Goal: Navigation & Orientation: Find specific page/section

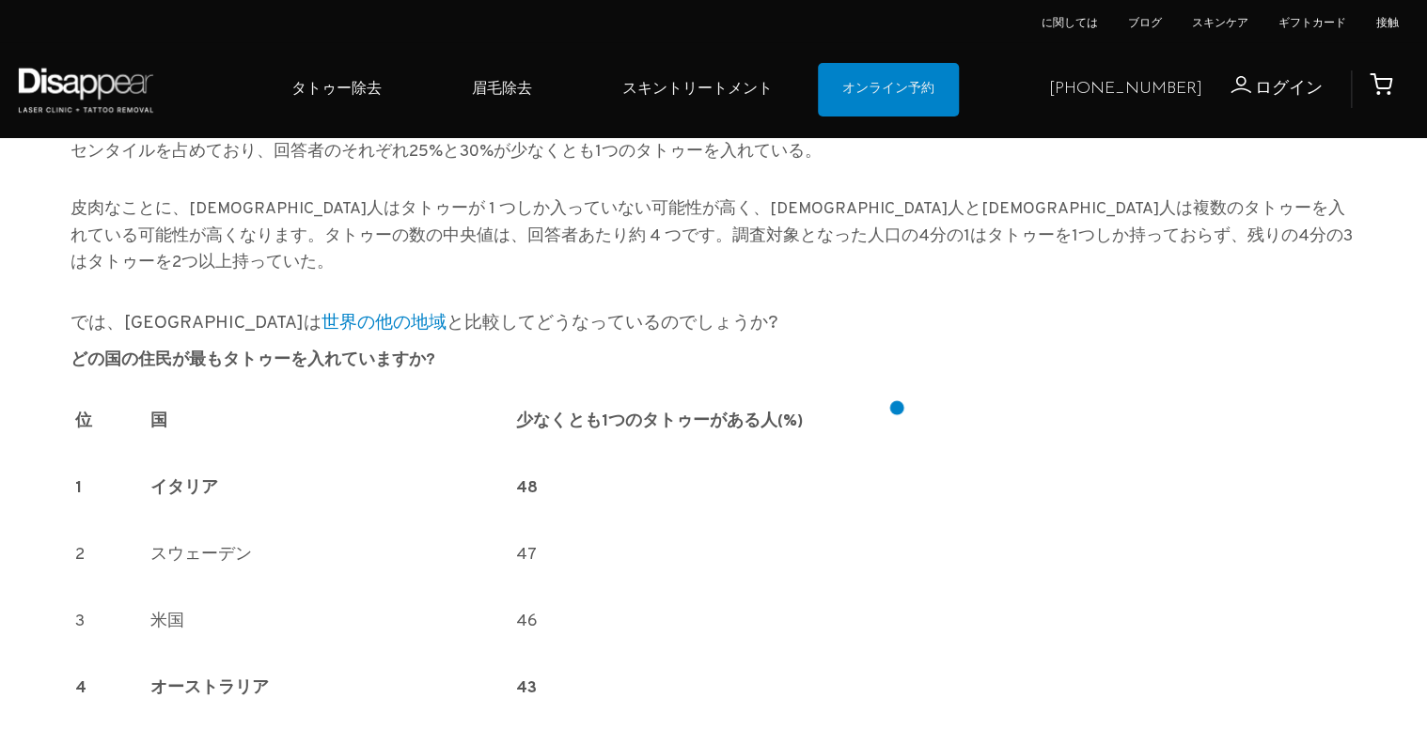
scroll to position [827, 0]
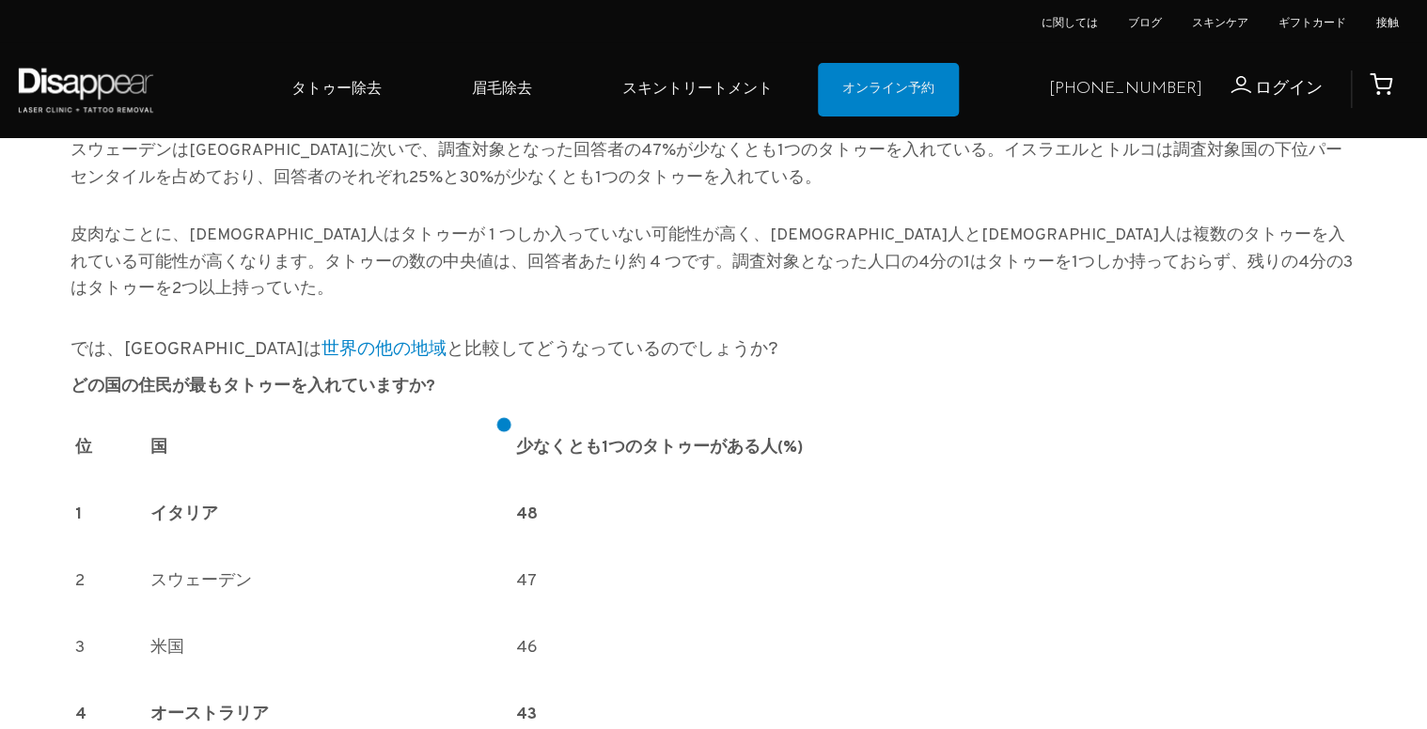
click at [504, 497] on td "イタリア" at bounding box center [329, 530] width 366 height 67
click at [183, 504] on strong "イタリア" at bounding box center [184, 515] width 68 height 22
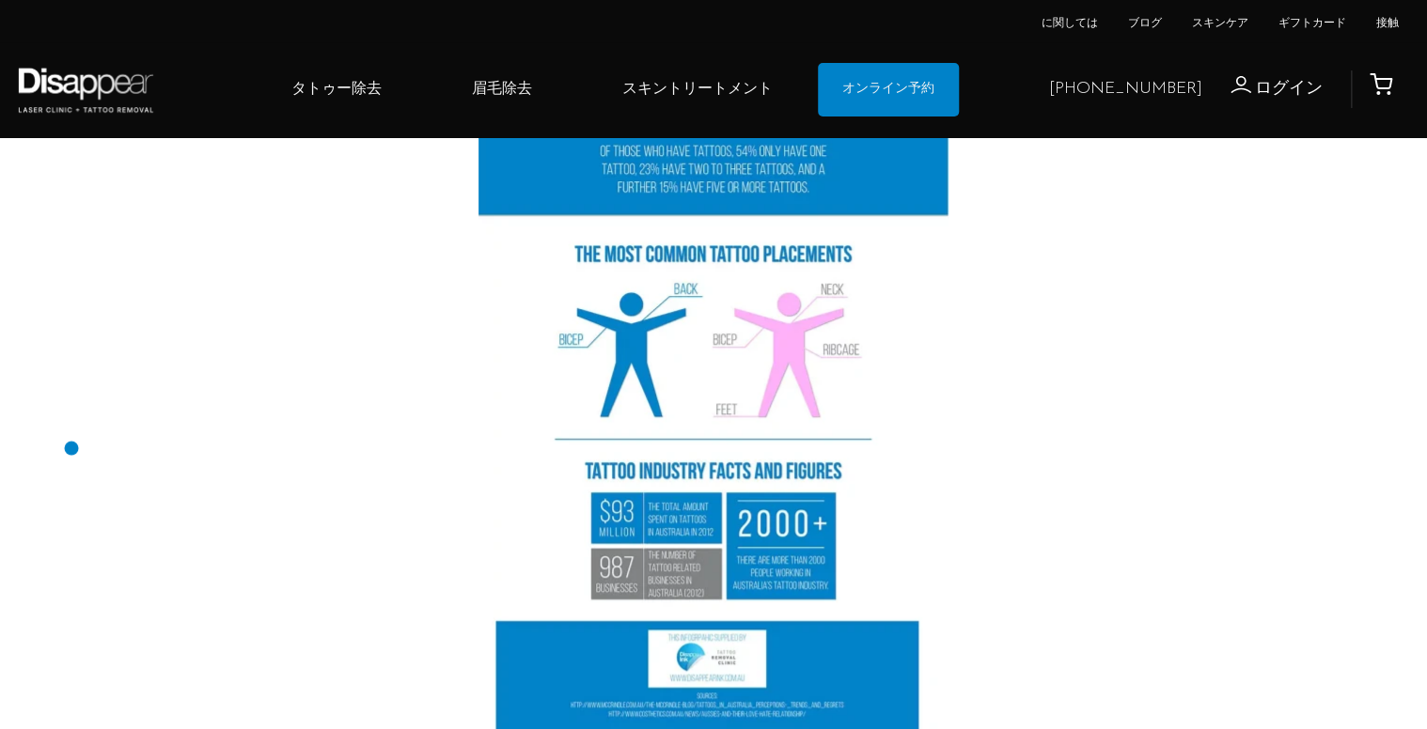
scroll to position [3910, 0]
click at [516, 87] on link "眉毛除去" at bounding box center [502, 89] width 150 height 57
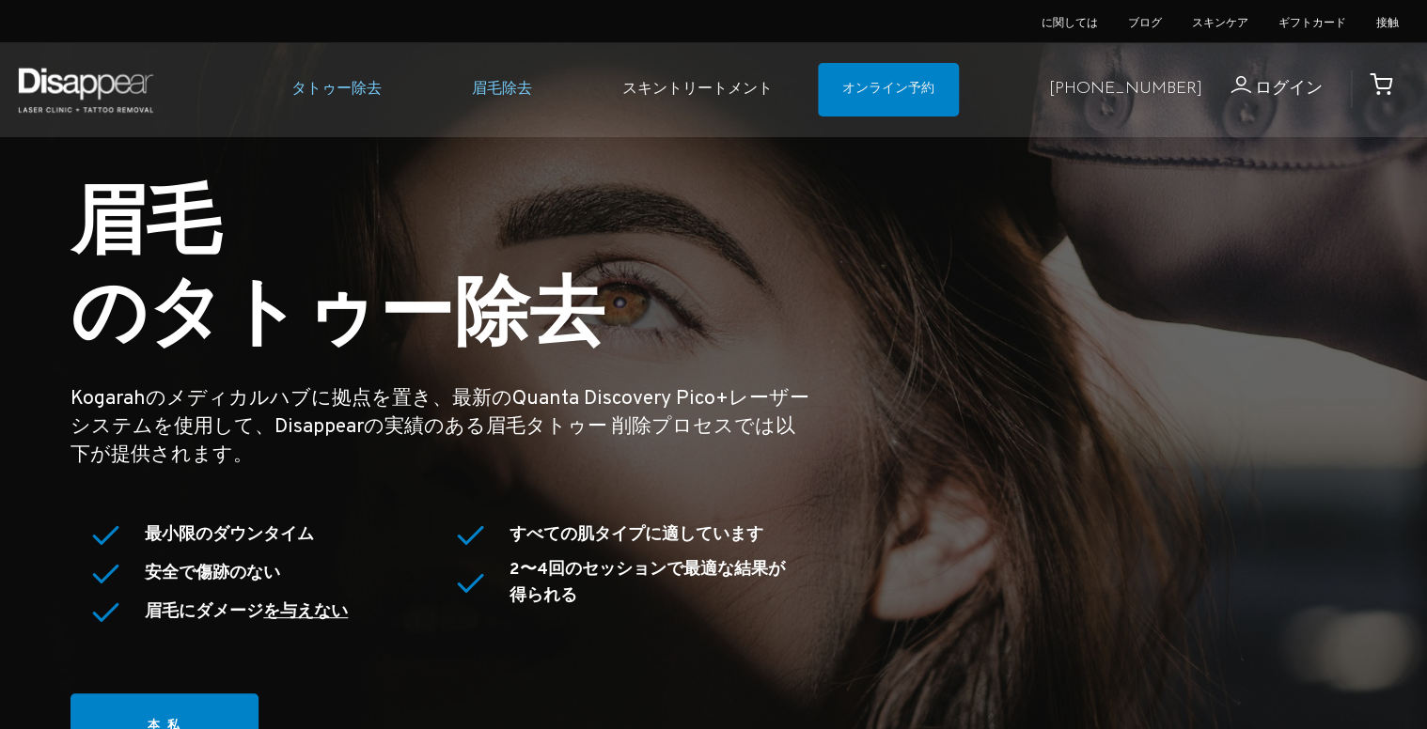
click at [386, 98] on link "タトゥー除去" at bounding box center [336, 89] width 180 height 57
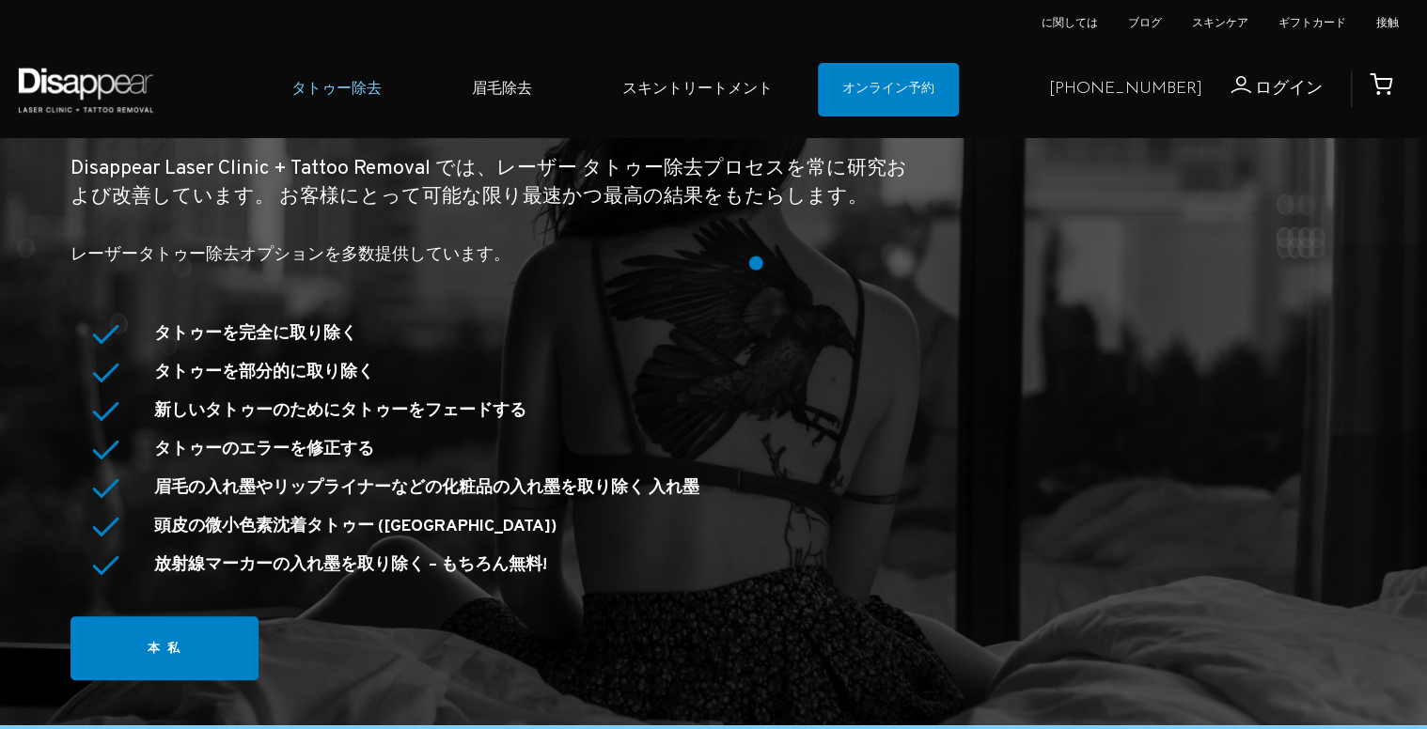
scroll to position [150, 0]
